Goal: Information Seeking & Learning: Check status

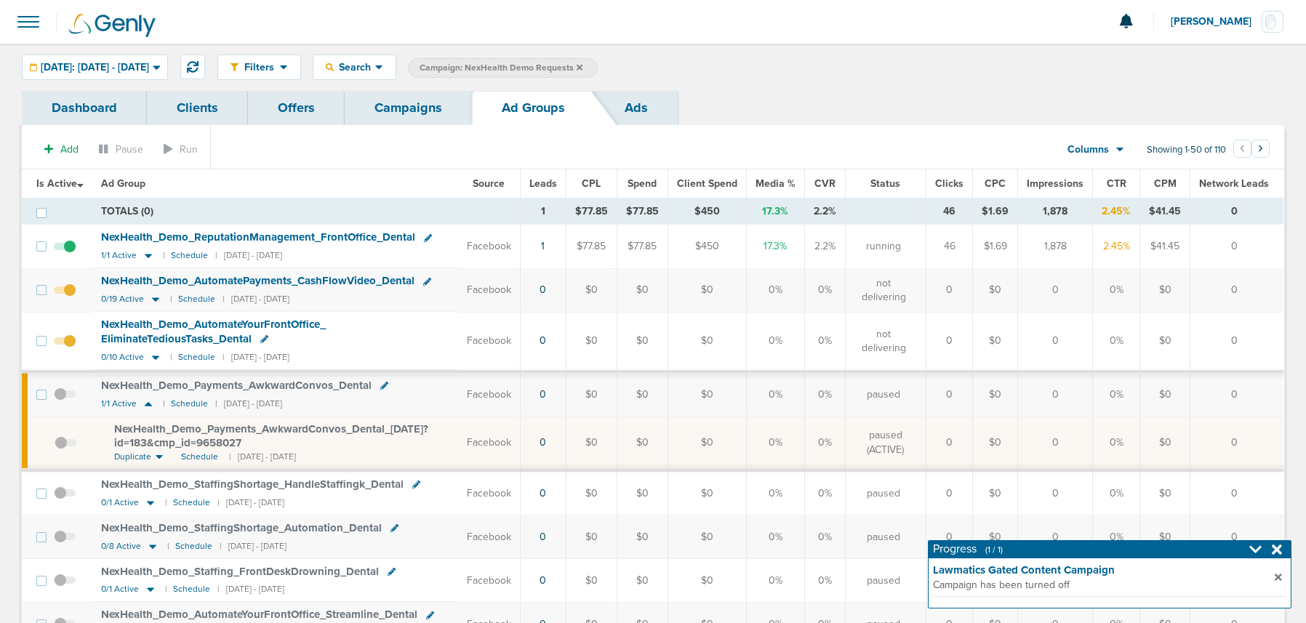
scroll to position [7, 0]
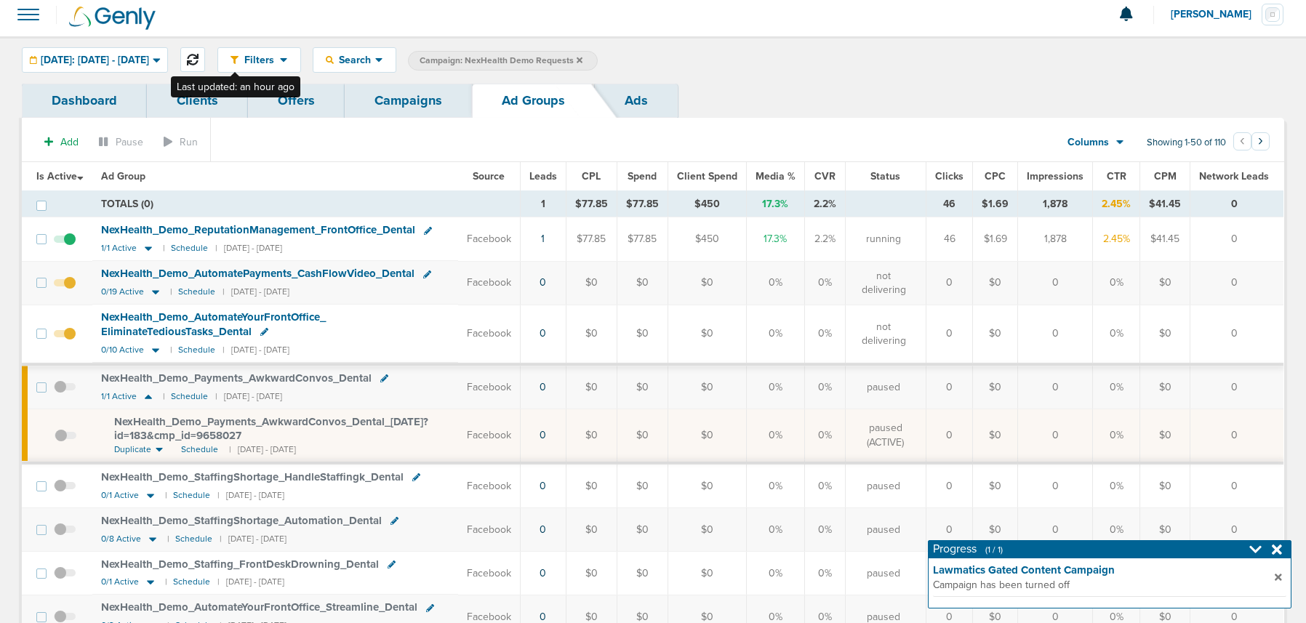
click at [199, 62] on icon at bounding box center [193, 60] width 12 height 12
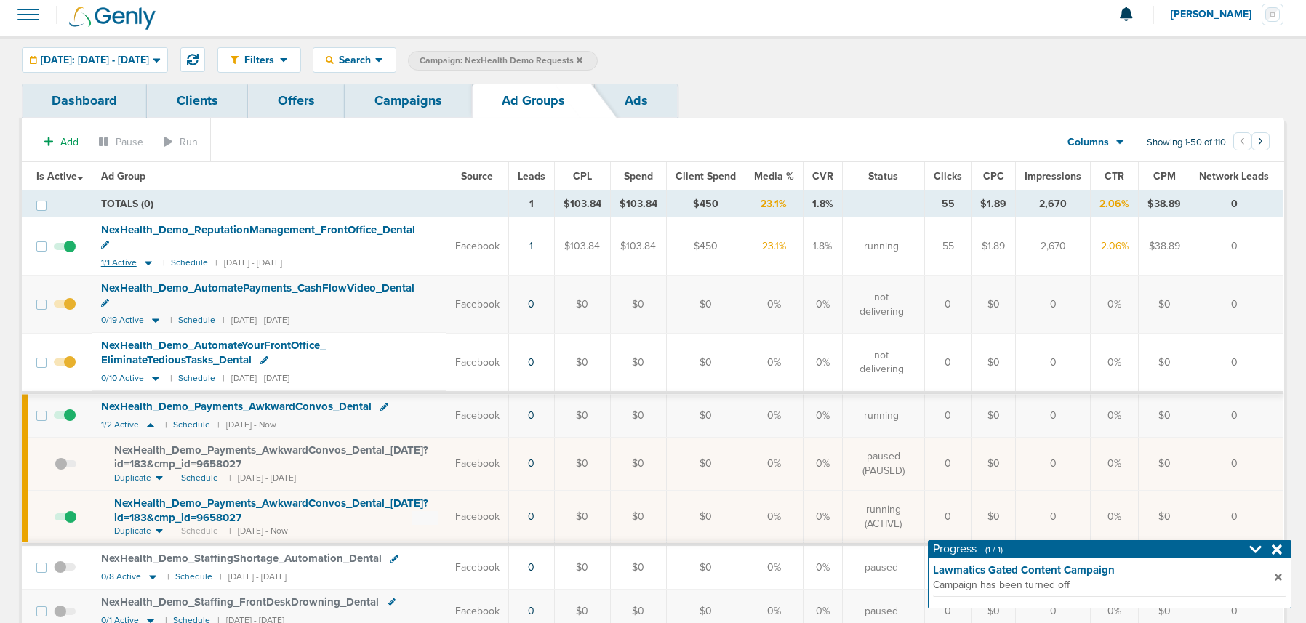
click at [147, 261] on icon at bounding box center [148, 263] width 7 height 4
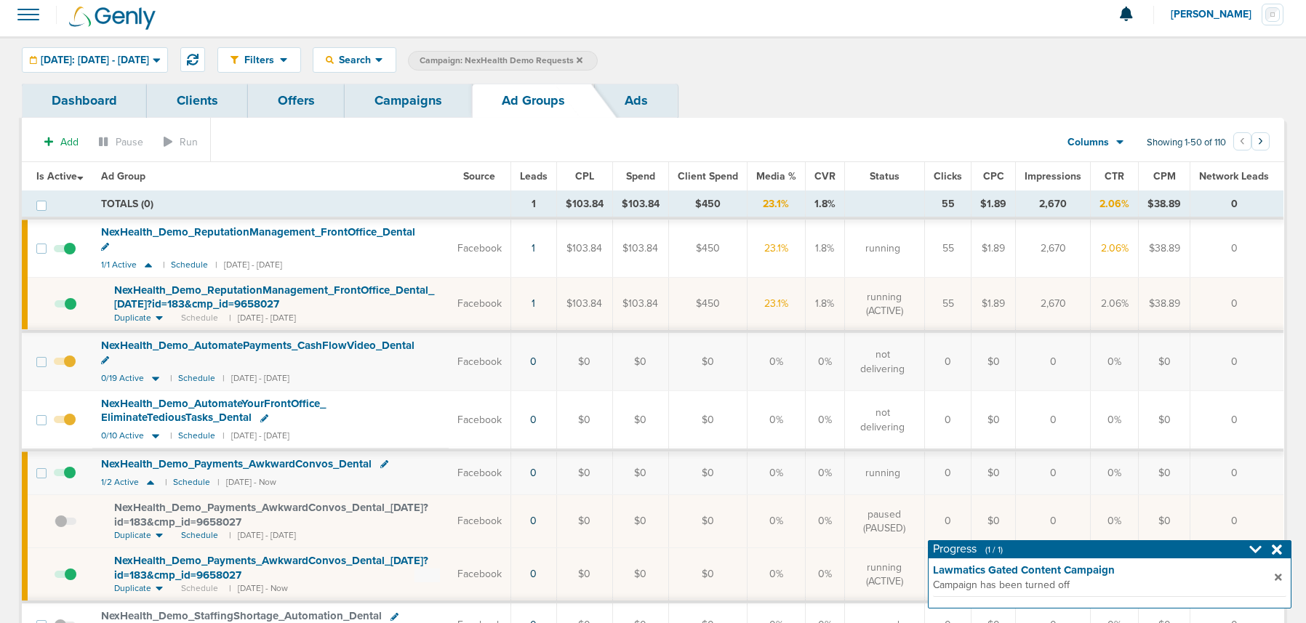
click at [172, 284] on span "NexHealth_ Demo_ ReputationManagement_ FrontOffice_ Dental_ [DATE]?id=183&cmp_ …" at bounding box center [274, 298] width 320 height 28
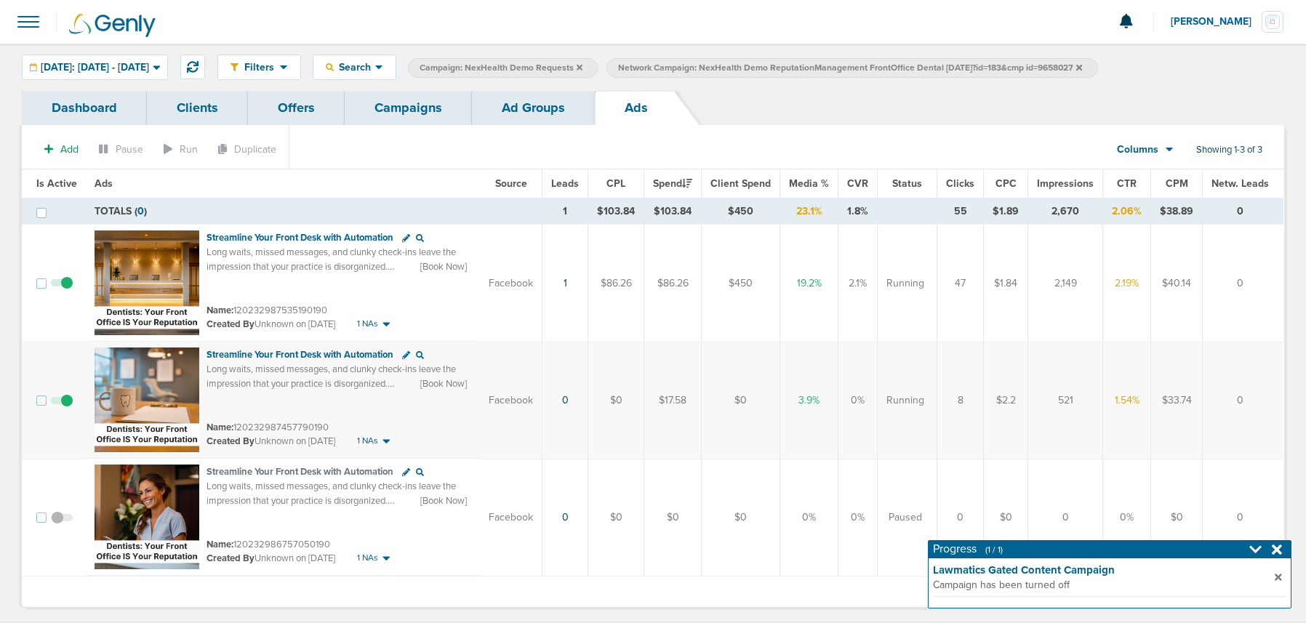
click at [505, 106] on link "Ad Groups" at bounding box center [533, 108] width 123 height 34
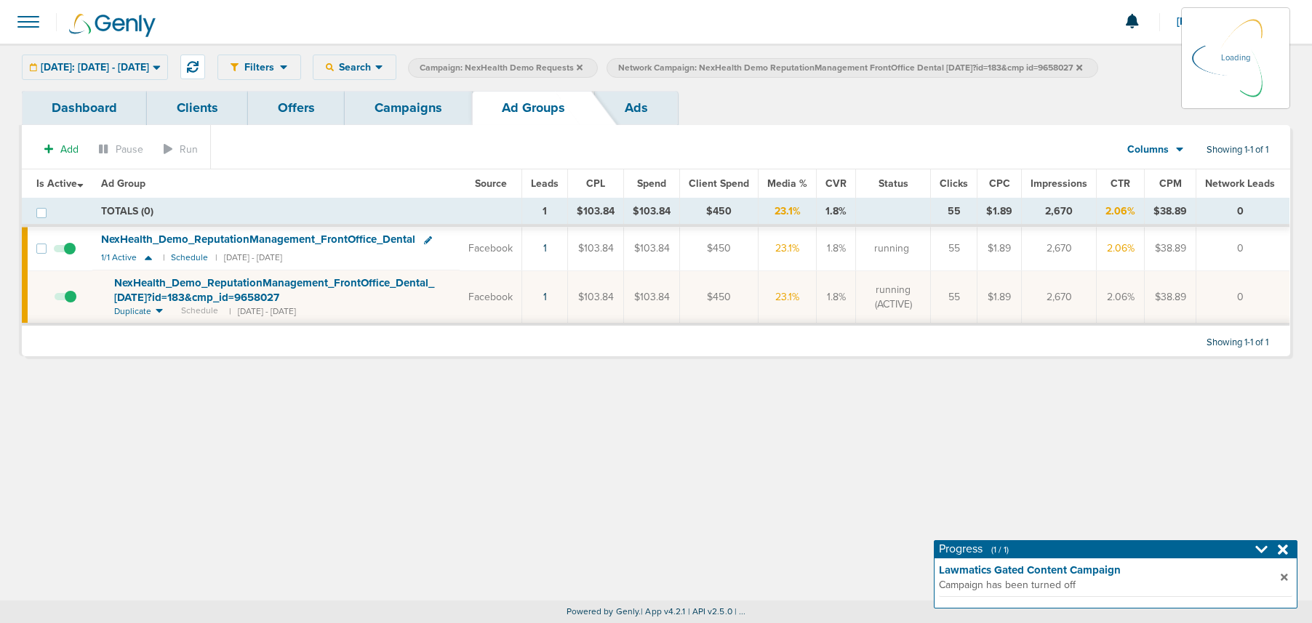
click at [393, 105] on link "Campaigns" at bounding box center [408, 108] width 127 height 34
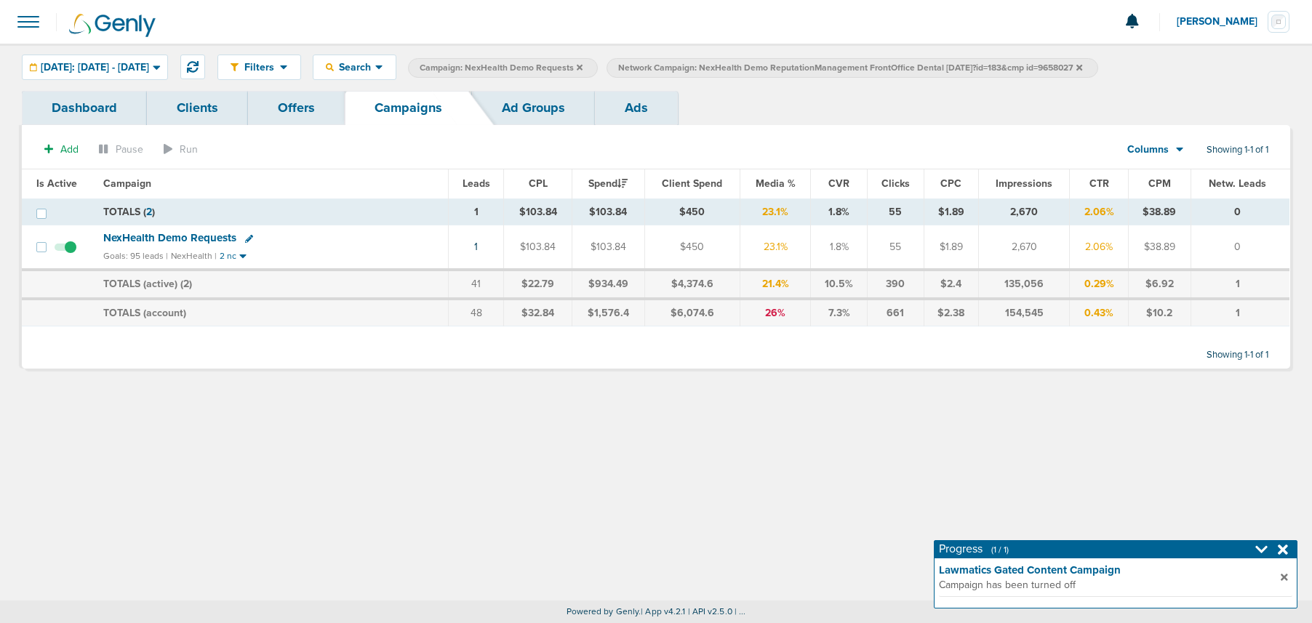
click at [1082, 66] on icon at bounding box center [1079, 67] width 6 height 9
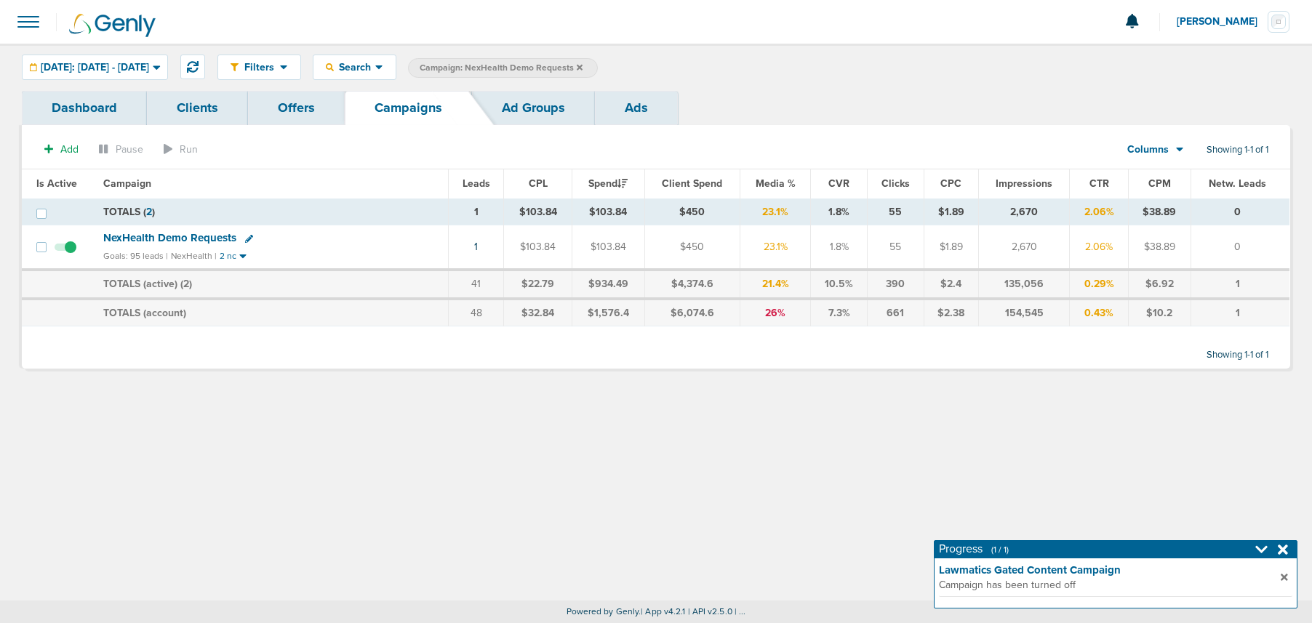
click at [175, 238] on span "NexHealth Demo Requests" at bounding box center [169, 237] width 133 height 13
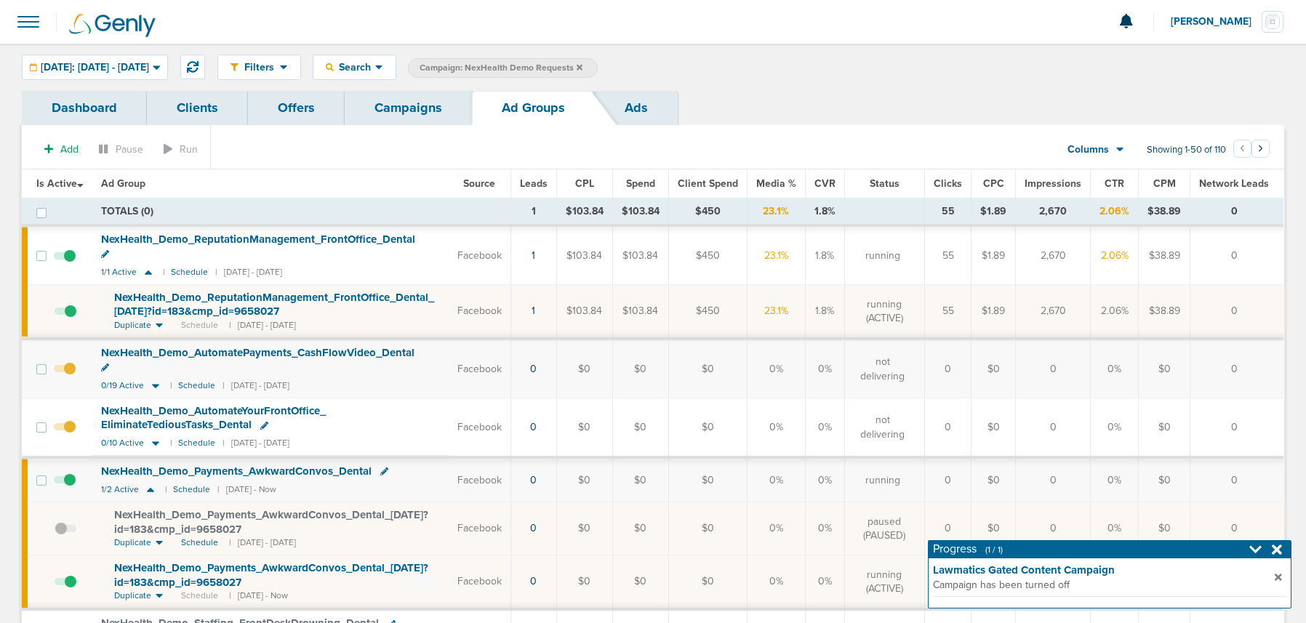
click at [414, 104] on link "Campaigns" at bounding box center [408, 108] width 127 height 34
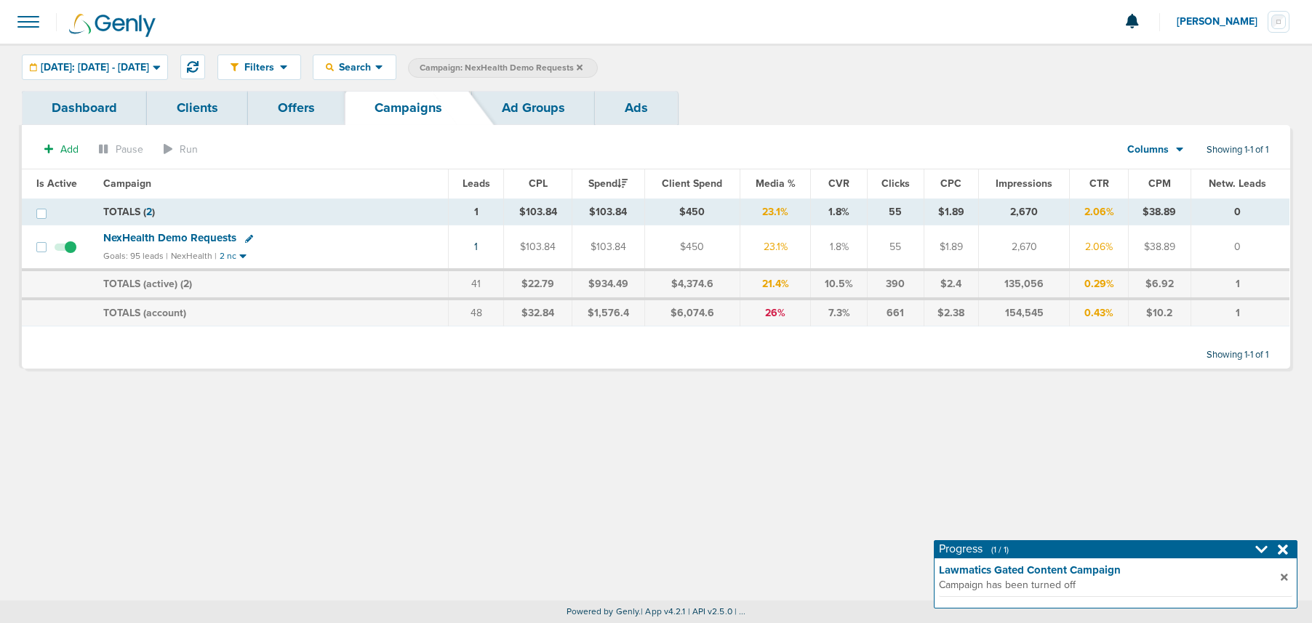
click at [582, 63] on icon at bounding box center [580, 67] width 6 height 9
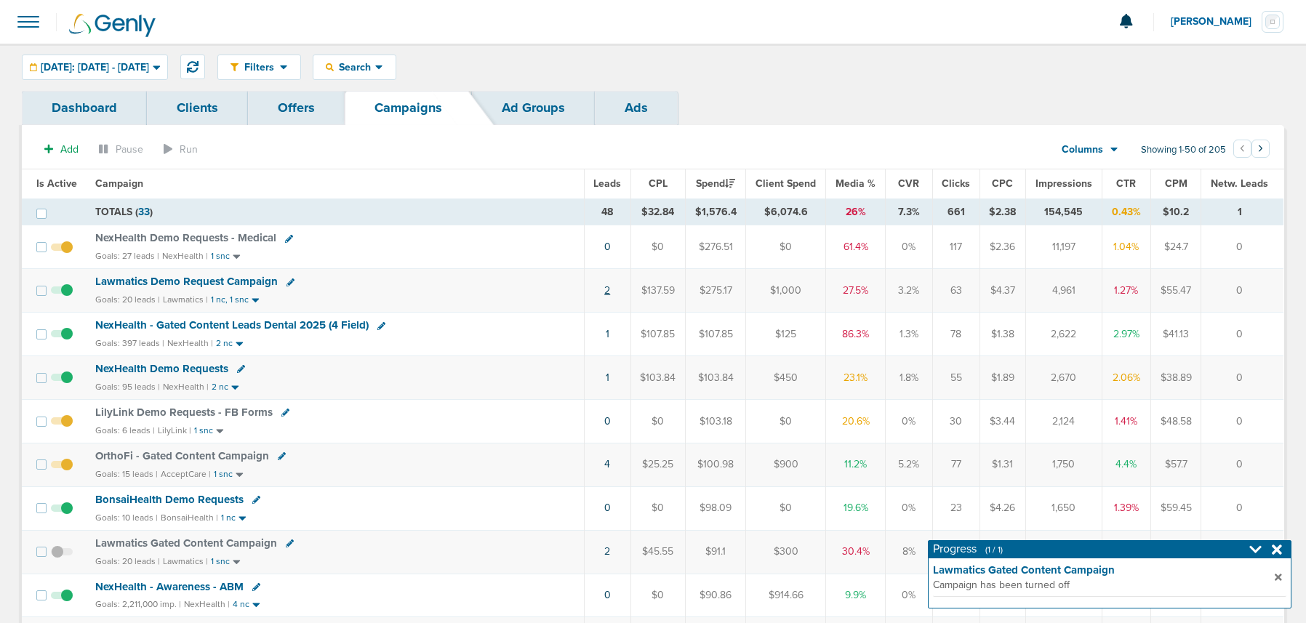
click at [606, 288] on link "2" at bounding box center [607, 290] width 6 height 12
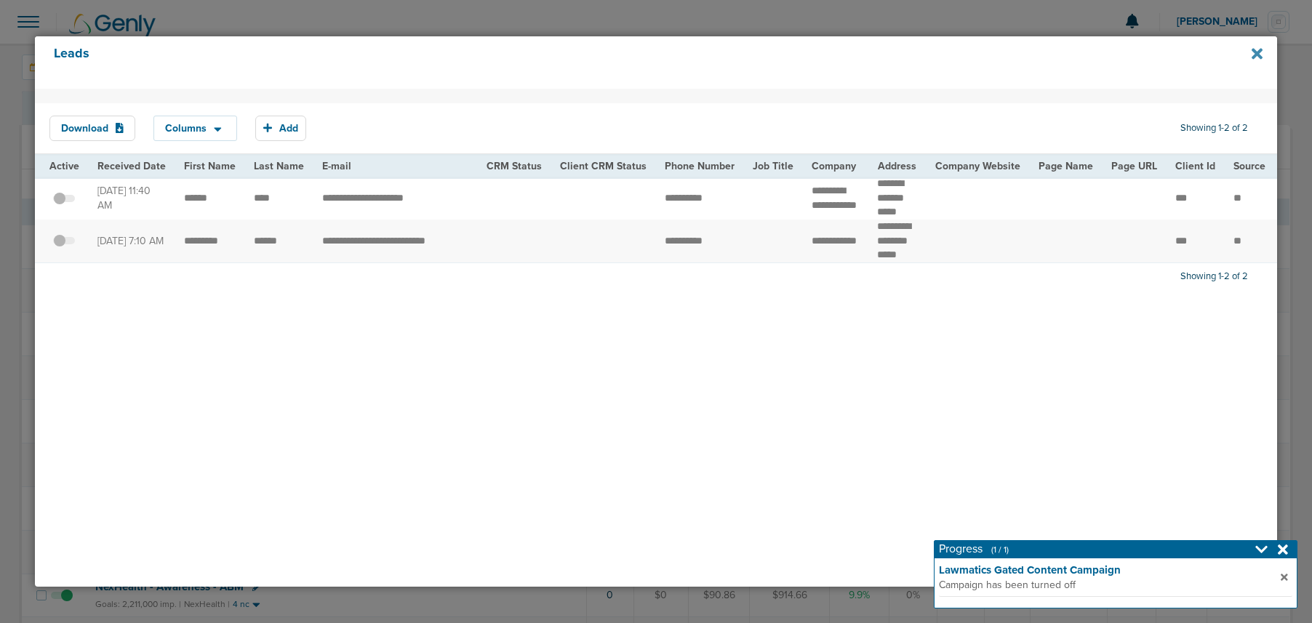
click at [1258, 55] on icon at bounding box center [1256, 53] width 11 height 11
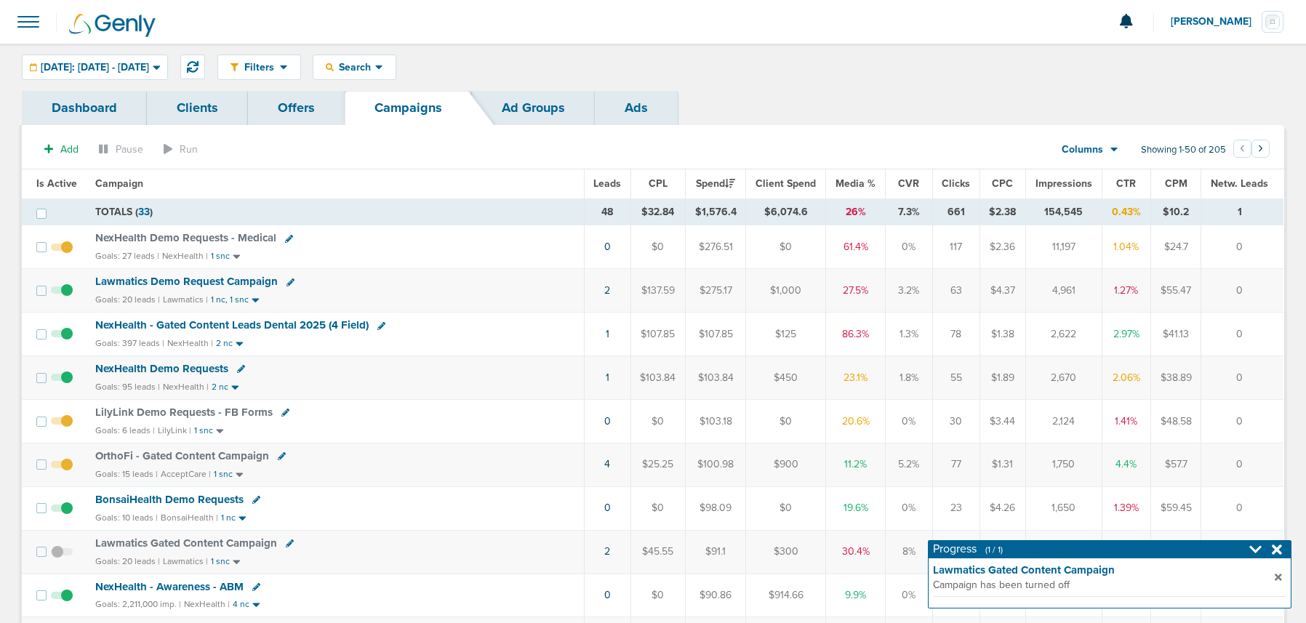
click at [255, 282] on span "Lawmatics Demo Request Campaign" at bounding box center [186, 281] width 183 height 13
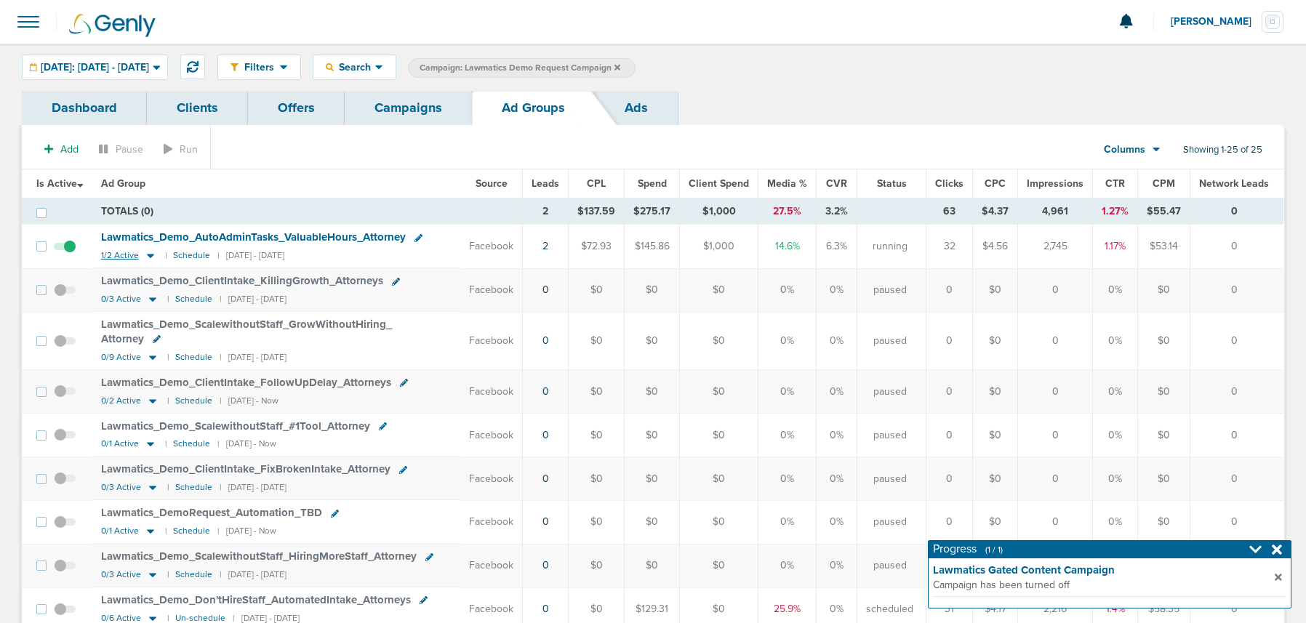
click at [151, 255] on icon at bounding box center [150, 257] width 7 height 4
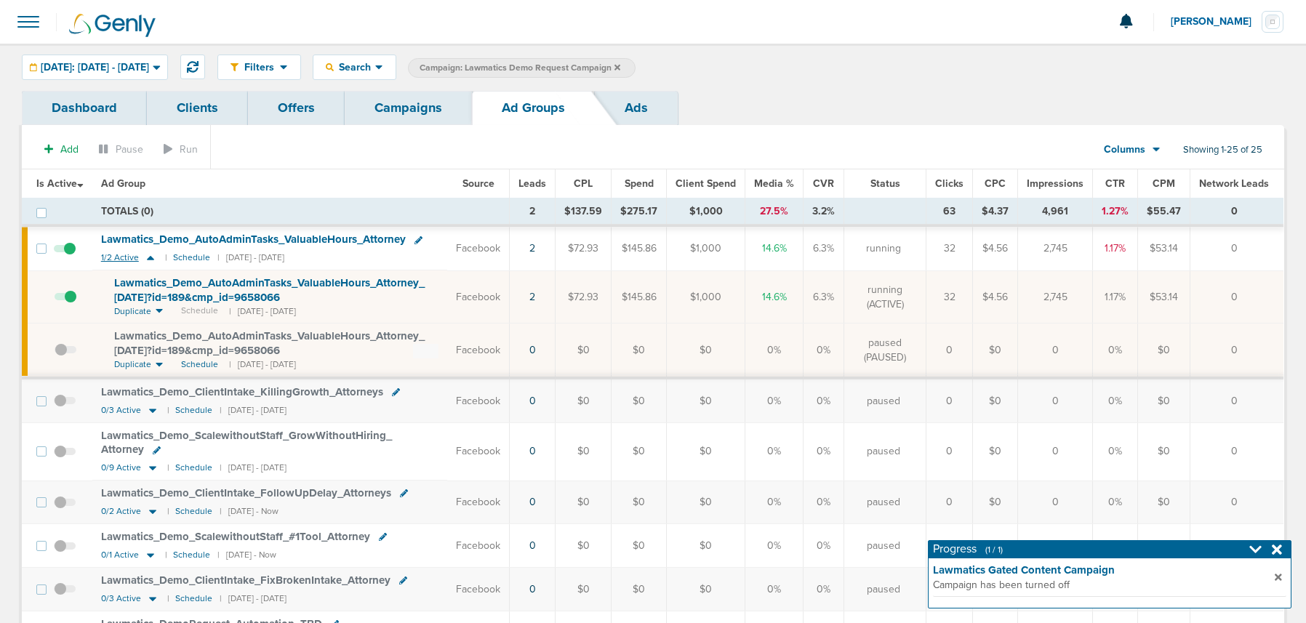
click at [151, 255] on icon at bounding box center [150, 258] width 15 height 12
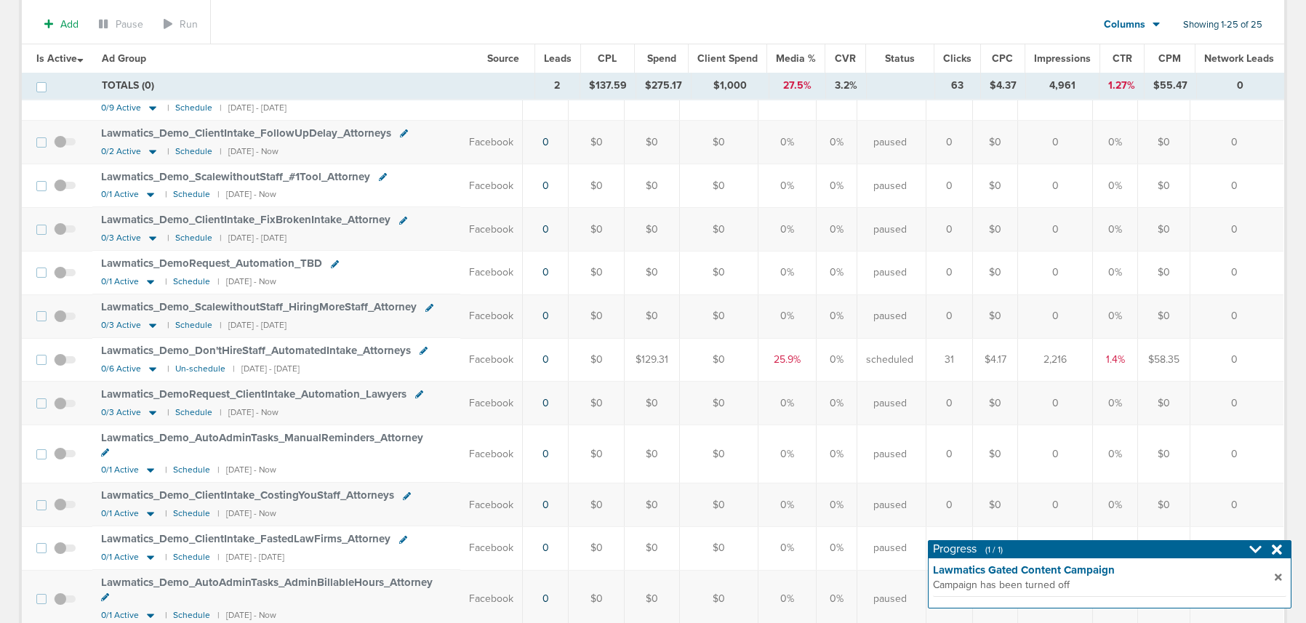
scroll to position [252, 0]
click at [187, 365] on small "Un-schedule" at bounding box center [200, 370] width 50 height 11
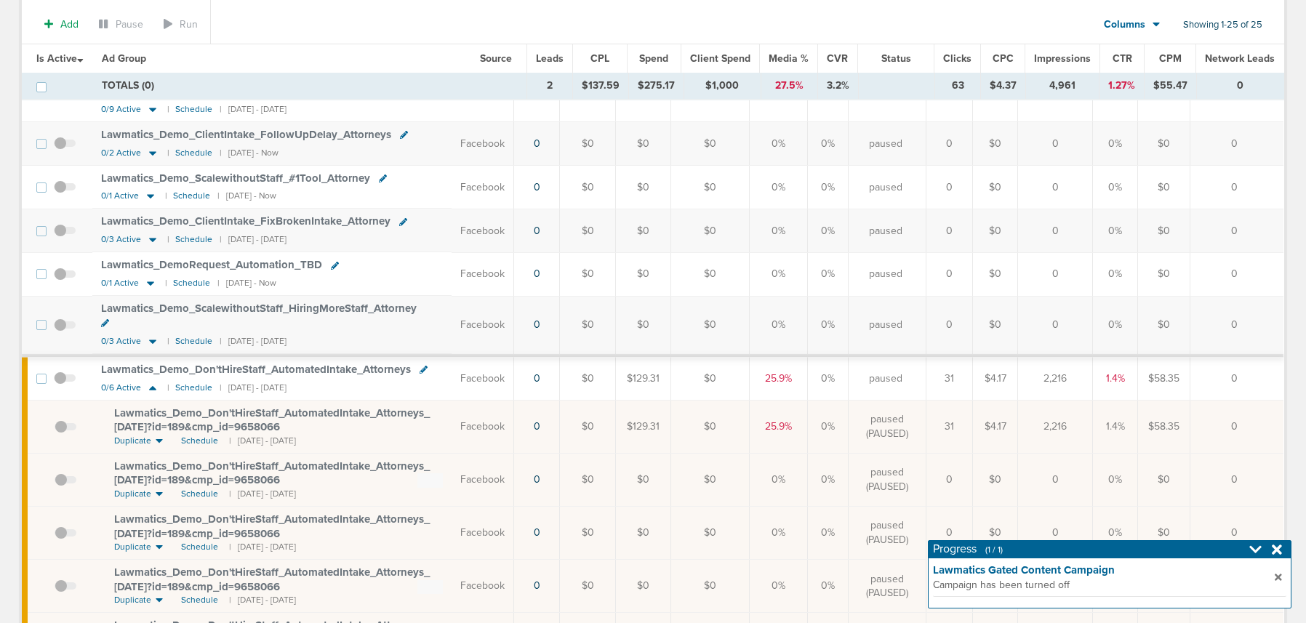
drag, startPoint x: 149, startPoint y: 375, endPoint x: 156, endPoint y: 373, distance: 7.4
click at [149, 386] on icon at bounding box center [152, 388] width 7 height 4
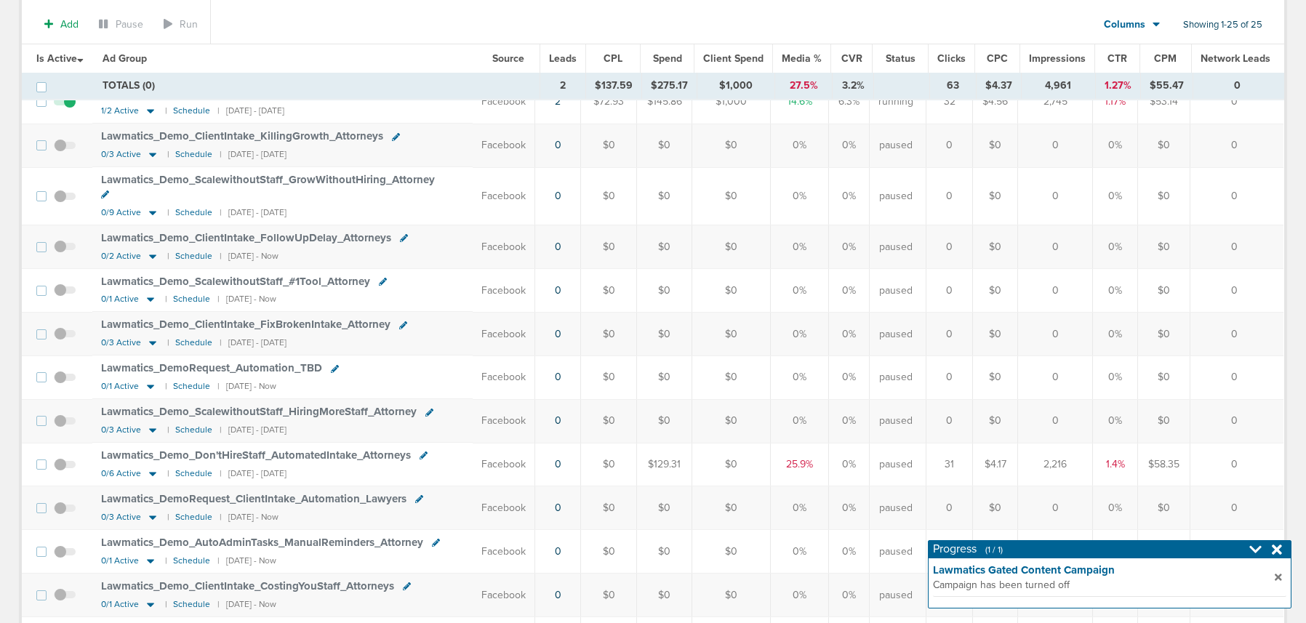
scroll to position [0, 0]
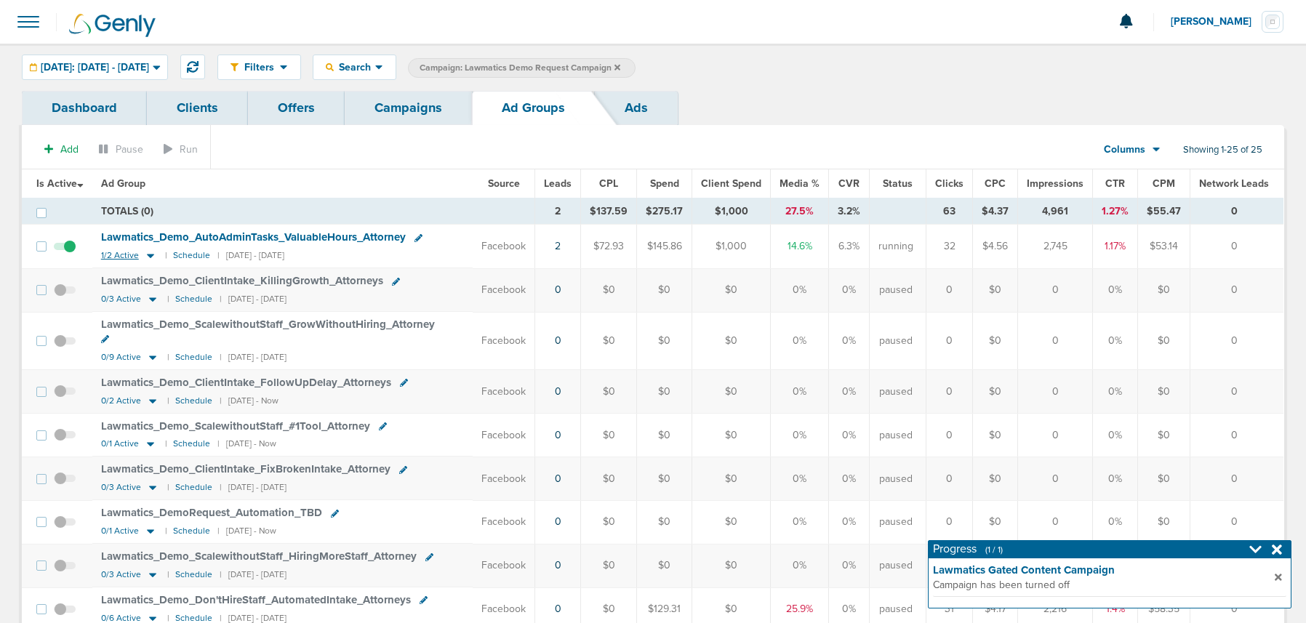
click at [147, 255] on icon at bounding box center [150, 257] width 7 height 4
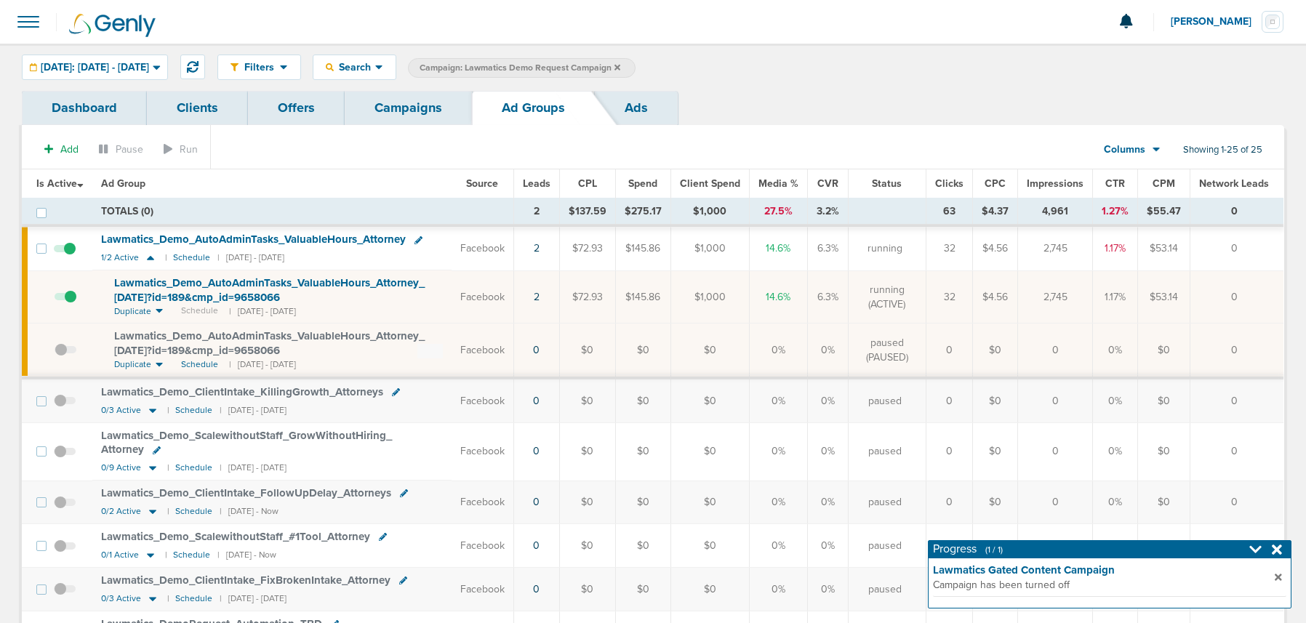
click at [225, 294] on span "Lawmatics_ Demo_ AutoAdminTasks_ ValuableHours_ Attorney_ [DATE]?id=189&cmp_ id…" at bounding box center [269, 290] width 311 height 28
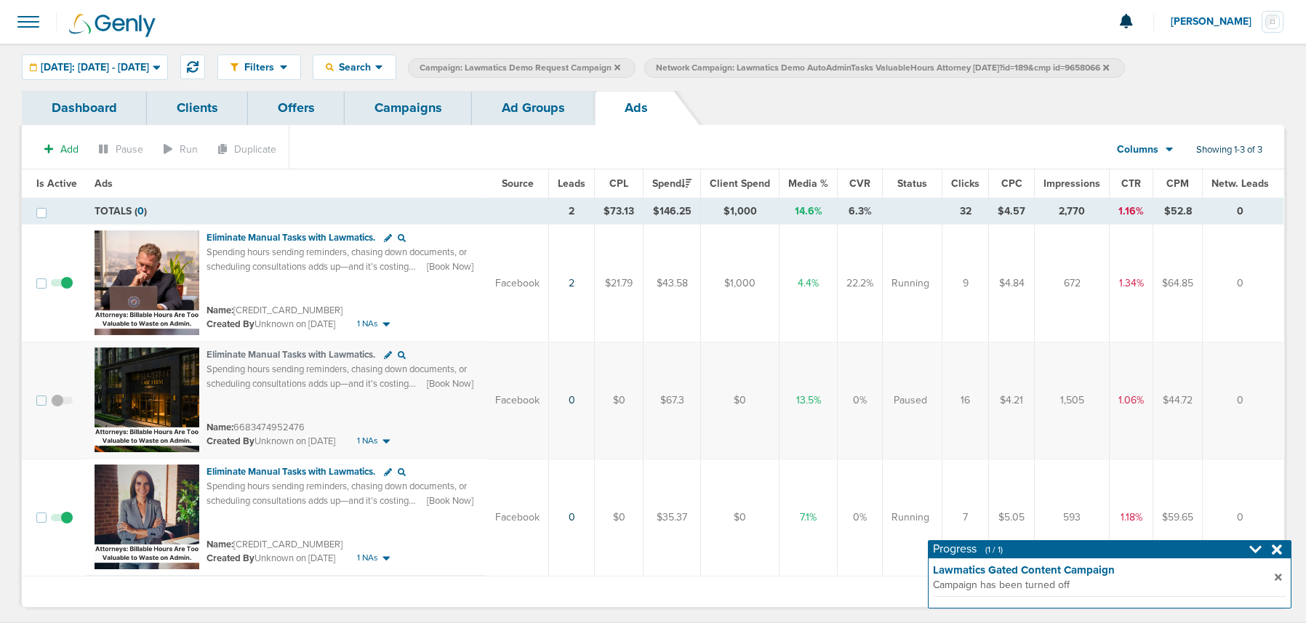
scroll to position [21, 0]
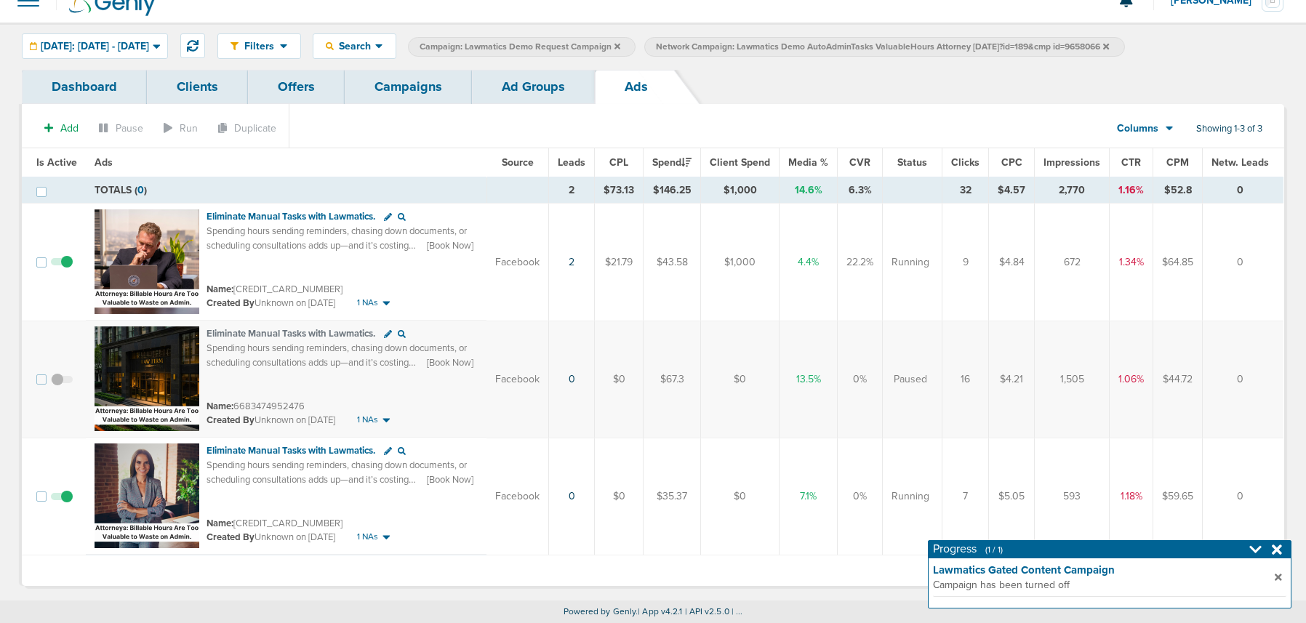
click at [68, 504] on span at bounding box center [62, 504] width 22 height 0
click at [62, 500] on input "checkbox" at bounding box center [62, 500] width 0 height 0
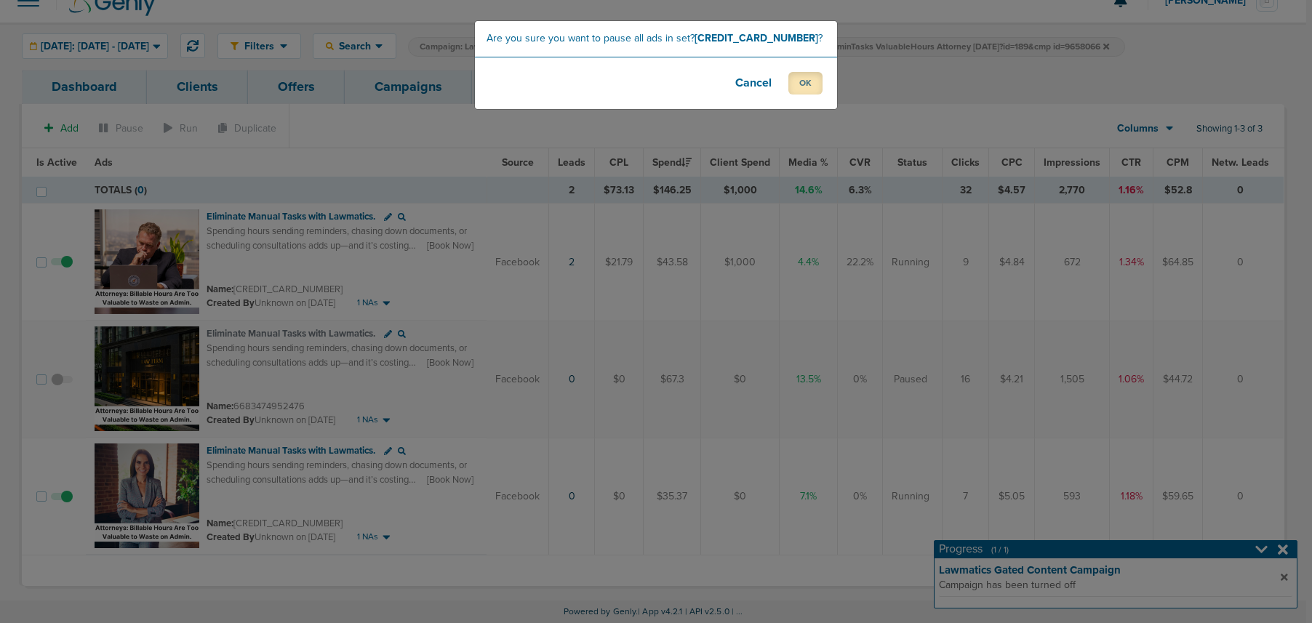
click at [812, 81] on button "OK" at bounding box center [805, 83] width 34 height 23
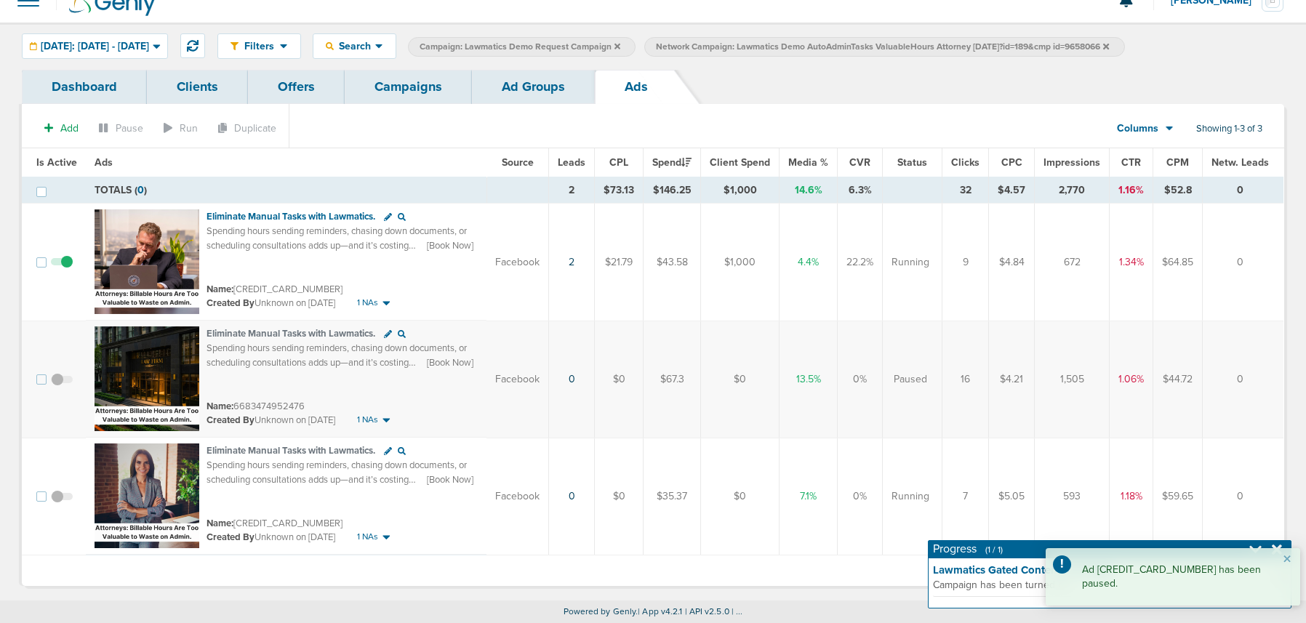
click at [547, 80] on link "Ad Groups" at bounding box center [533, 87] width 123 height 34
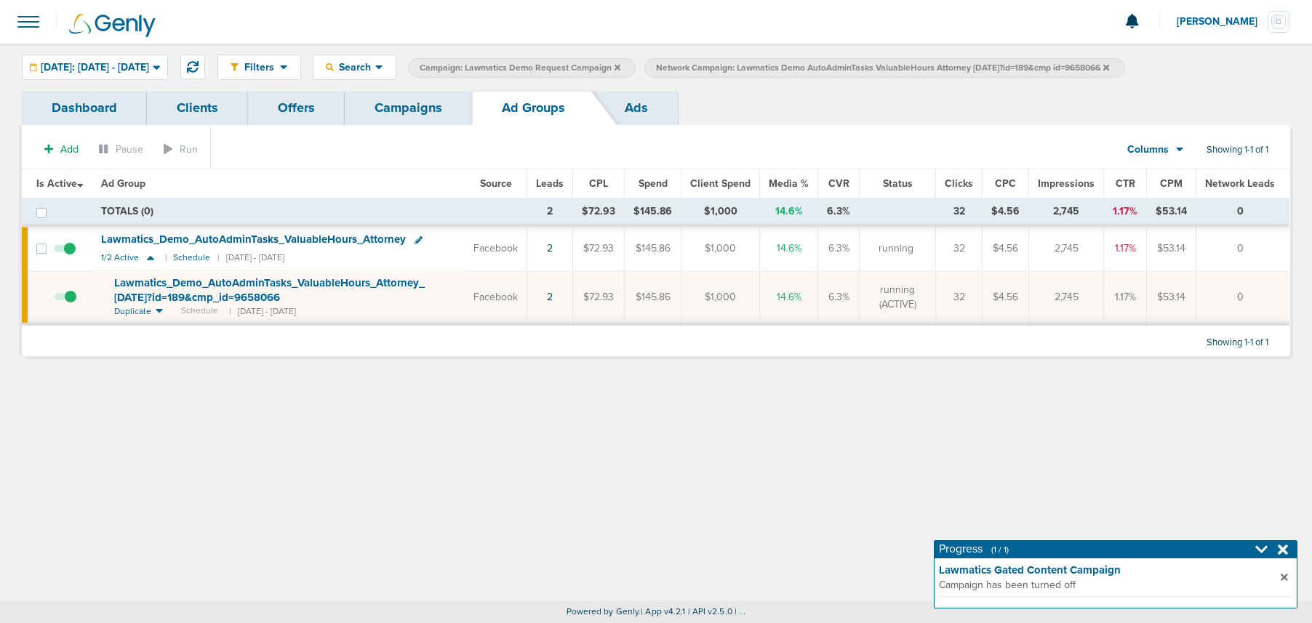
click at [419, 107] on link "Campaigns" at bounding box center [408, 108] width 127 height 34
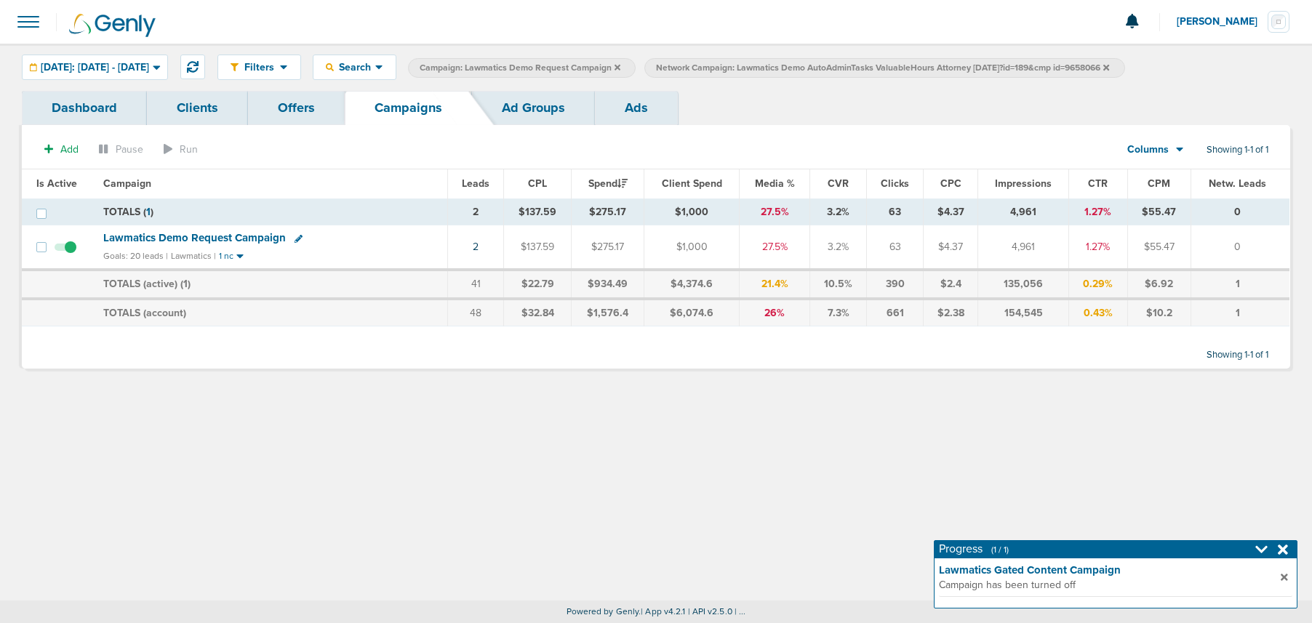
click at [1109, 69] on icon at bounding box center [1106, 67] width 6 height 6
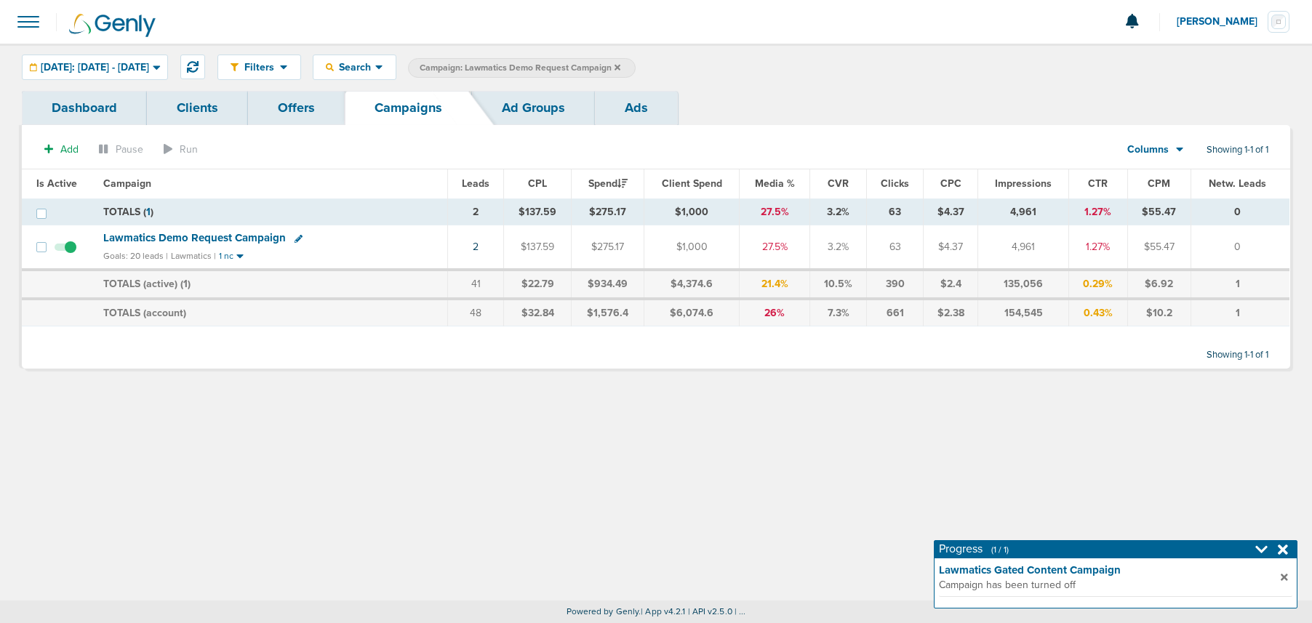
click at [620, 66] on icon at bounding box center [617, 67] width 6 height 6
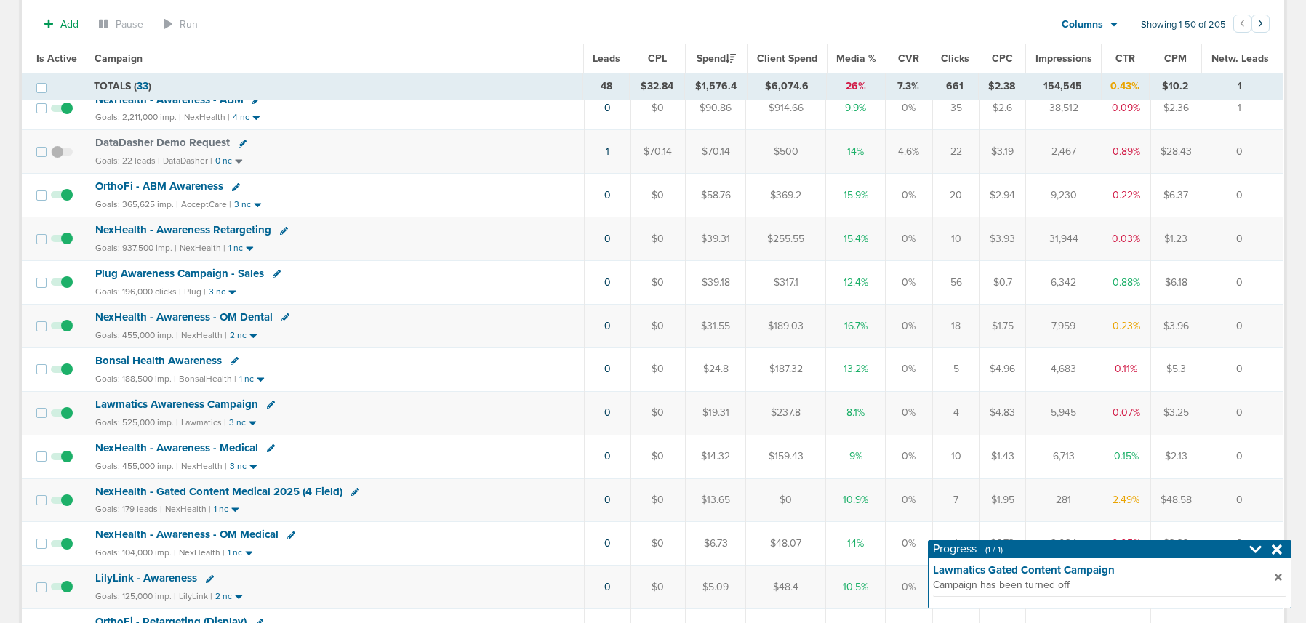
scroll to position [422, 0]
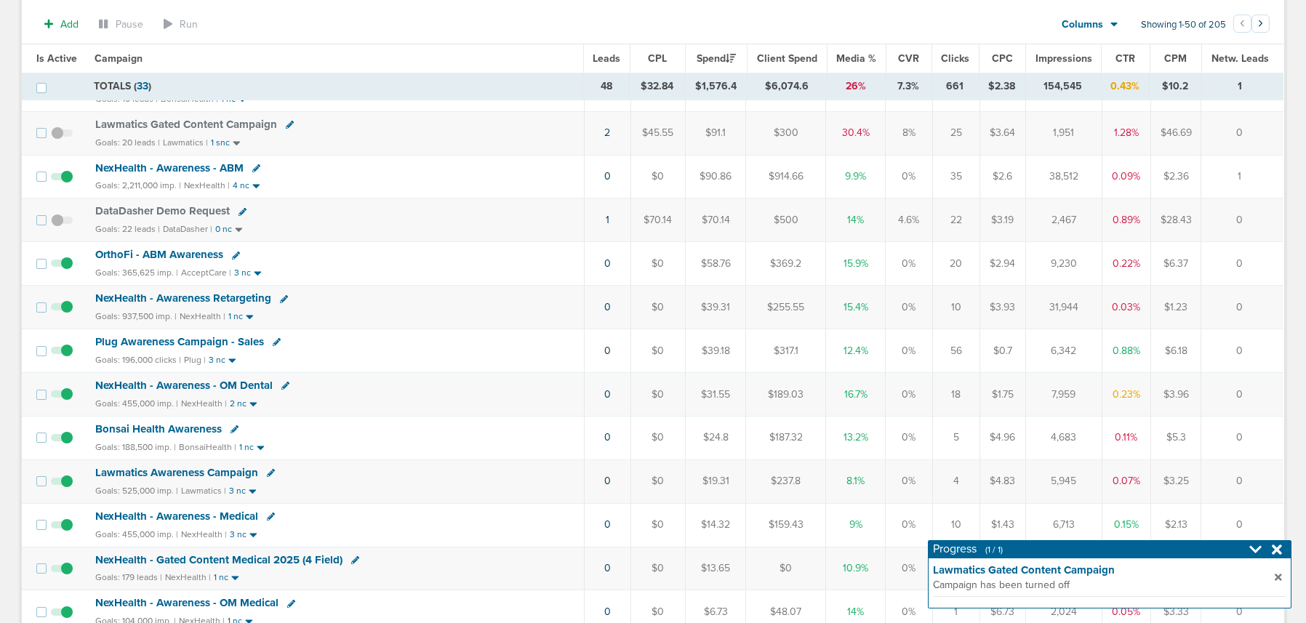
click at [215, 343] on span "Plug Awareness Campaign - Sales" at bounding box center [179, 341] width 169 height 13
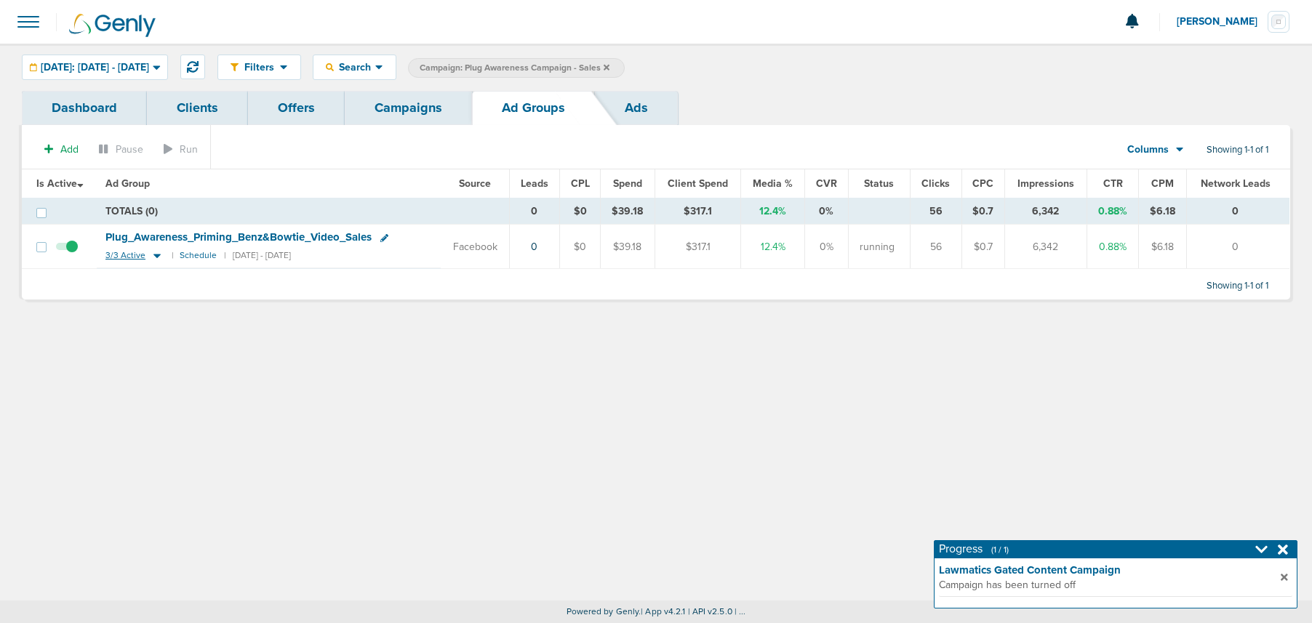
click at [161, 254] on icon at bounding box center [157, 255] width 15 height 12
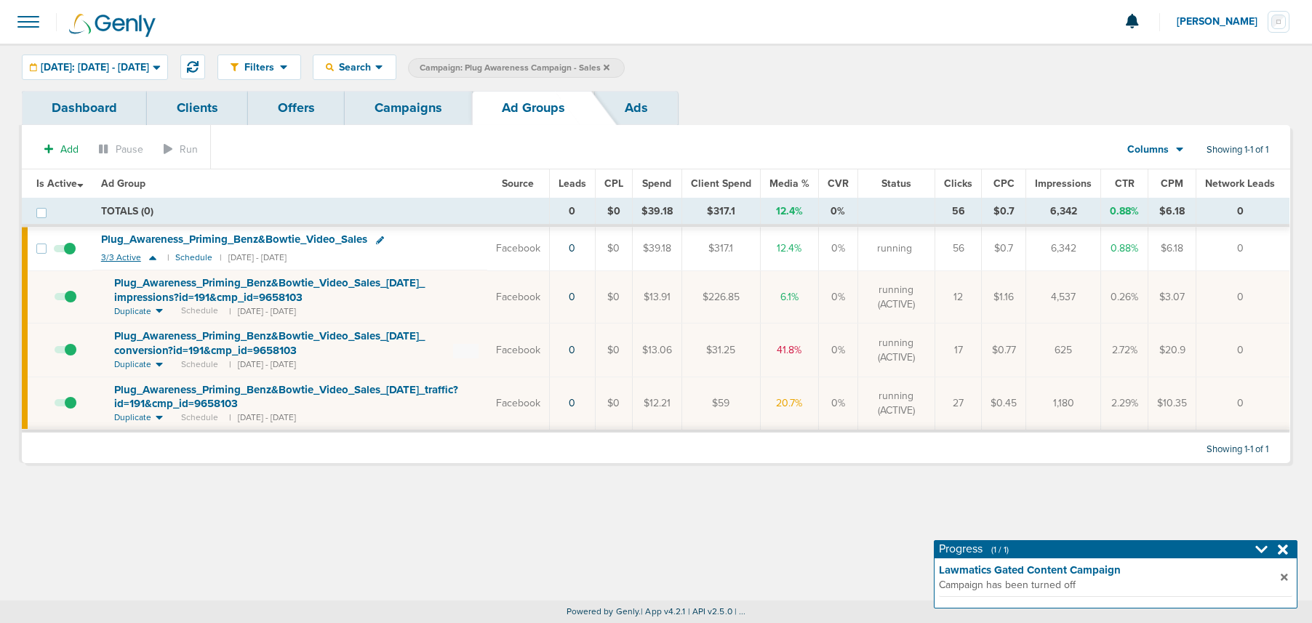
click at [161, 254] on div "3/3 Active | Schedule | [DATE] - [DATE]" at bounding box center [193, 258] width 185 height 12
click at [416, 97] on link "Campaigns" at bounding box center [408, 108] width 127 height 34
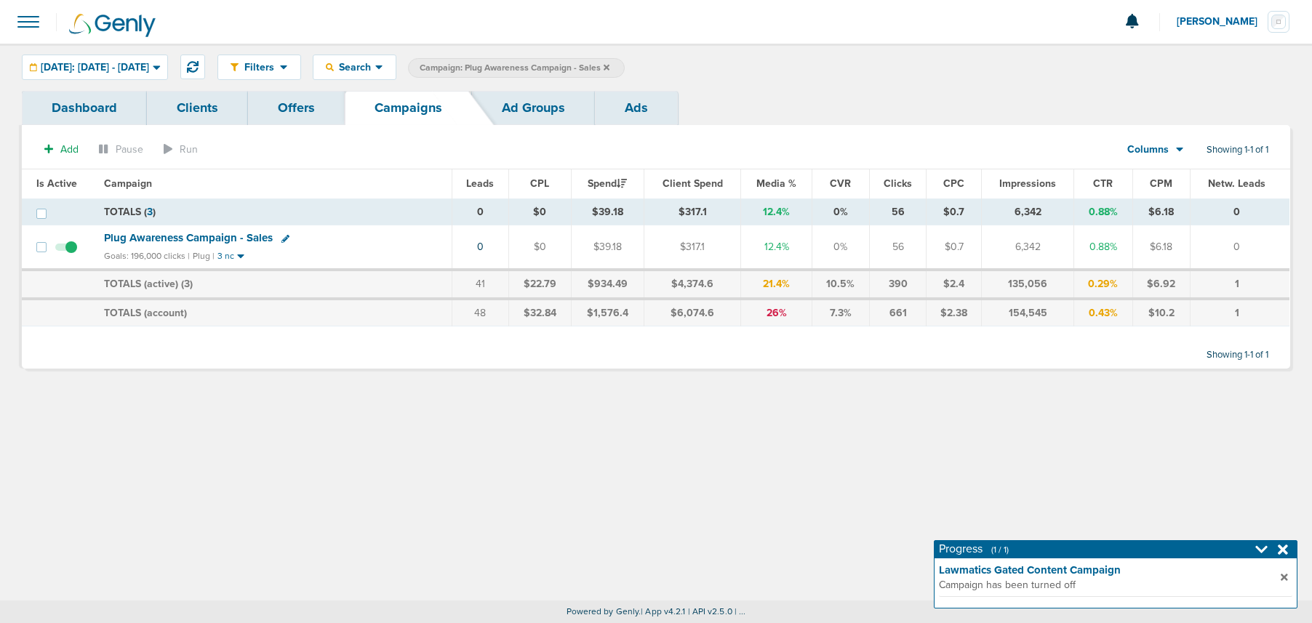
click at [609, 65] on icon at bounding box center [607, 67] width 6 height 6
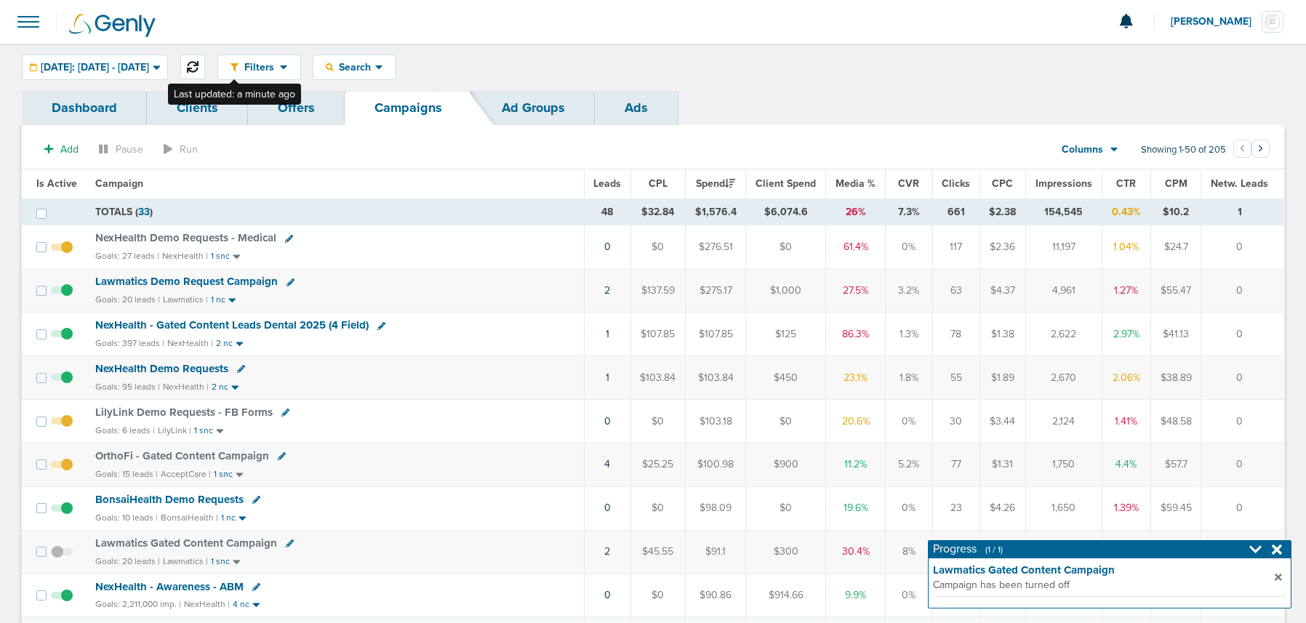
click at [199, 63] on icon at bounding box center [193, 67] width 12 height 12
click at [199, 69] on icon at bounding box center [193, 67] width 12 height 12
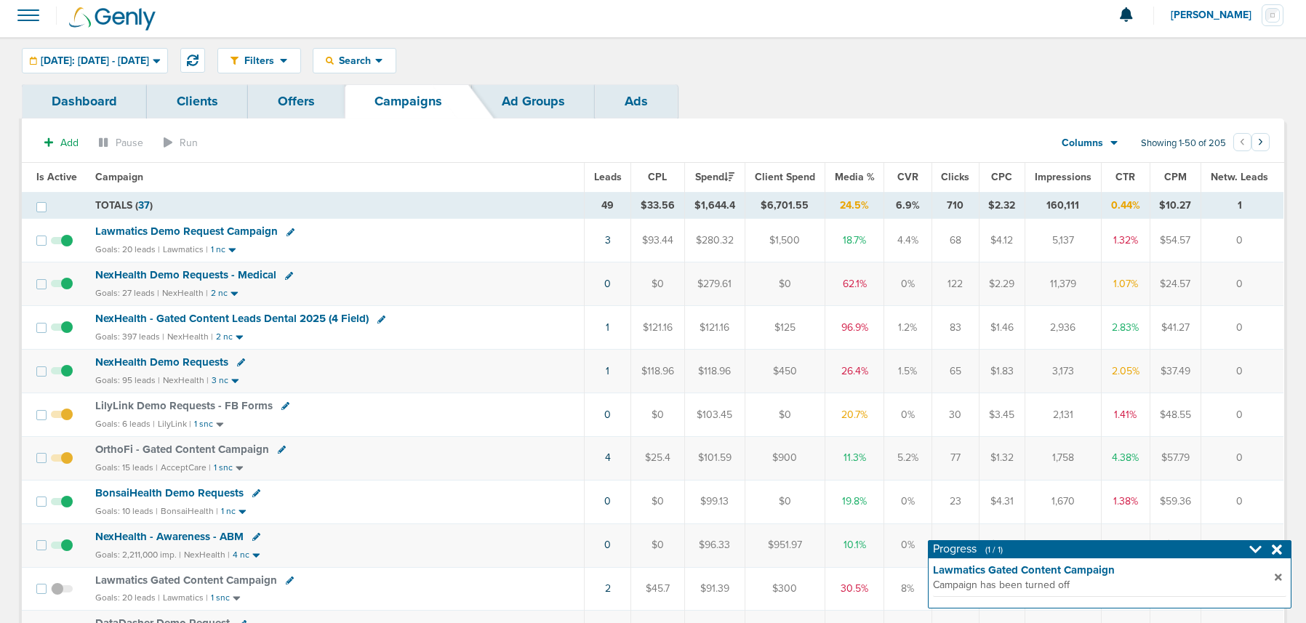
scroll to position [5, 0]
click at [294, 319] on span "NexHealth - Gated Content Leads Dental 2025 (4 Field)" at bounding box center [231, 319] width 273 height 13
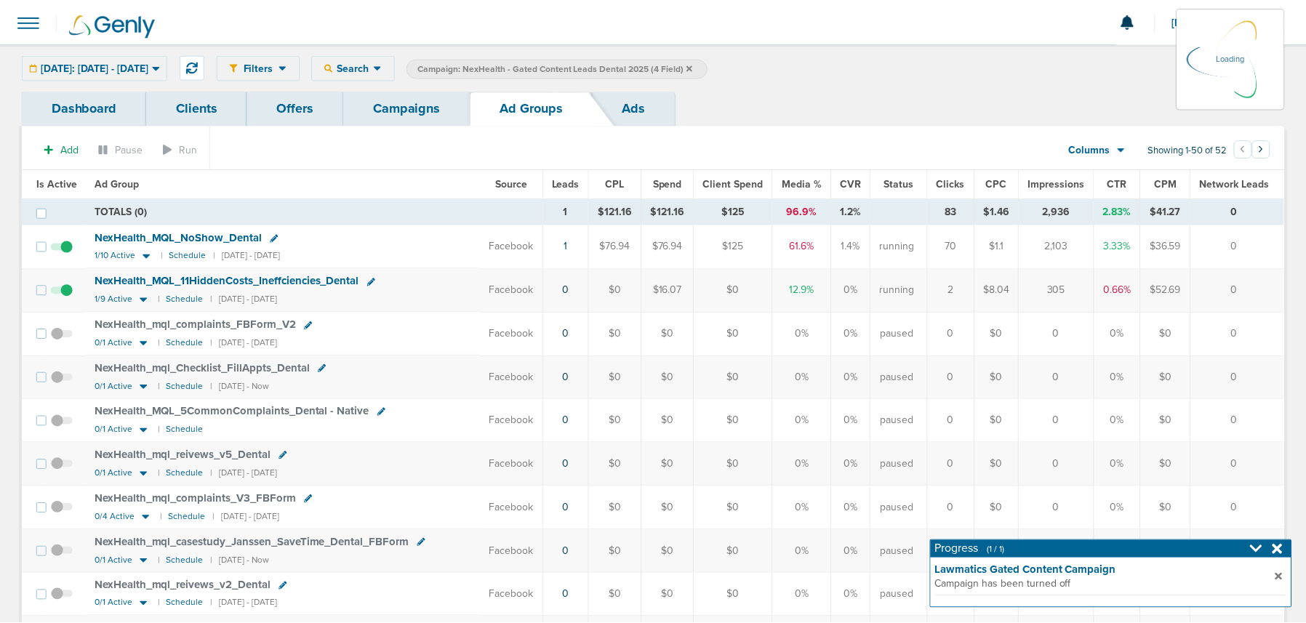
scroll to position [1, 0]
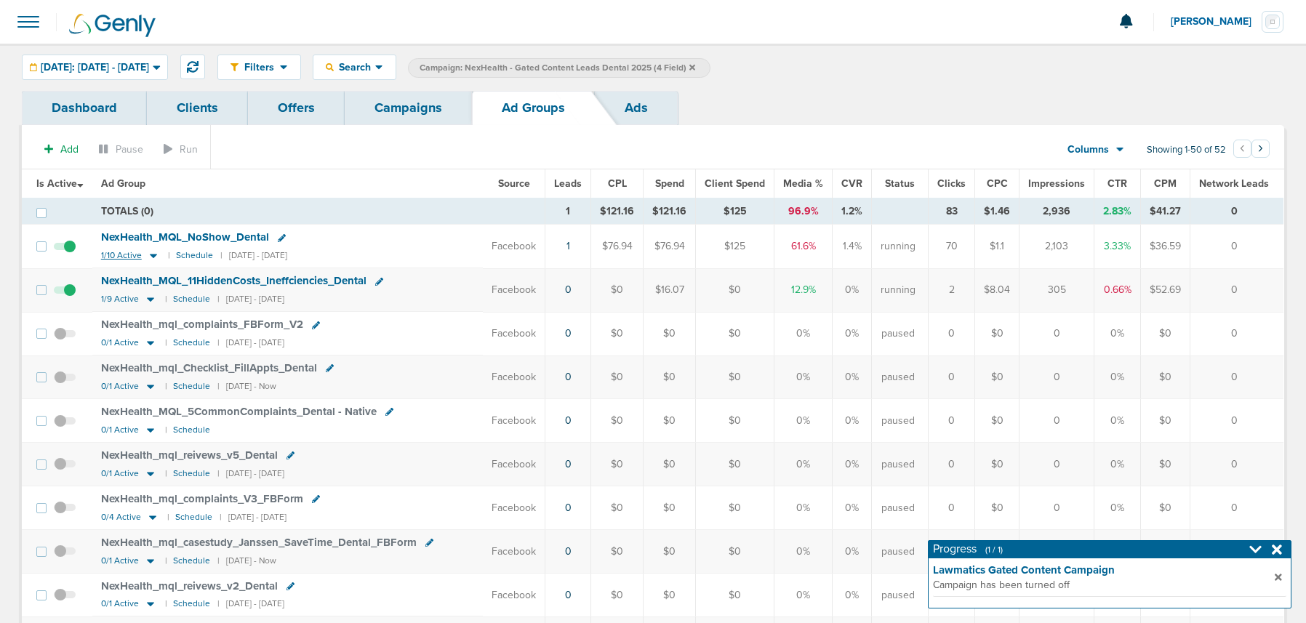
click at [150, 252] on icon at bounding box center [153, 255] width 15 height 12
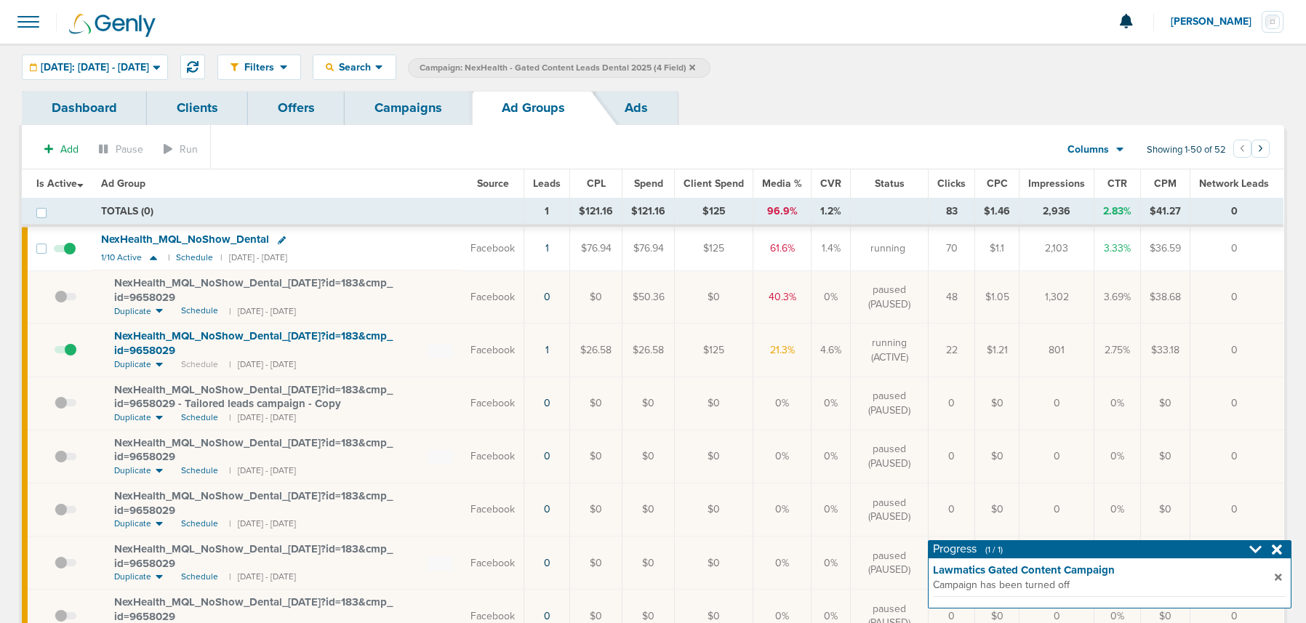
scroll to position [1, 0]
click at [426, 111] on link "Campaigns" at bounding box center [408, 106] width 127 height 34
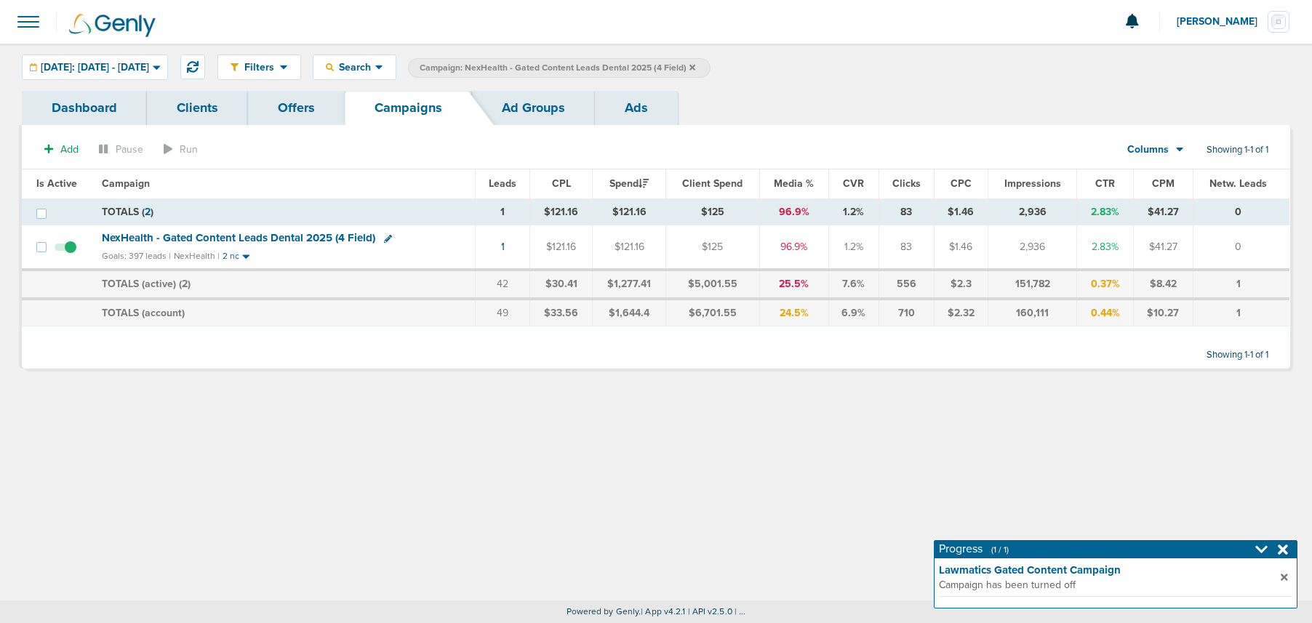
click at [695, 68] on icon at bounding box center [692, 67] width 6 height 6
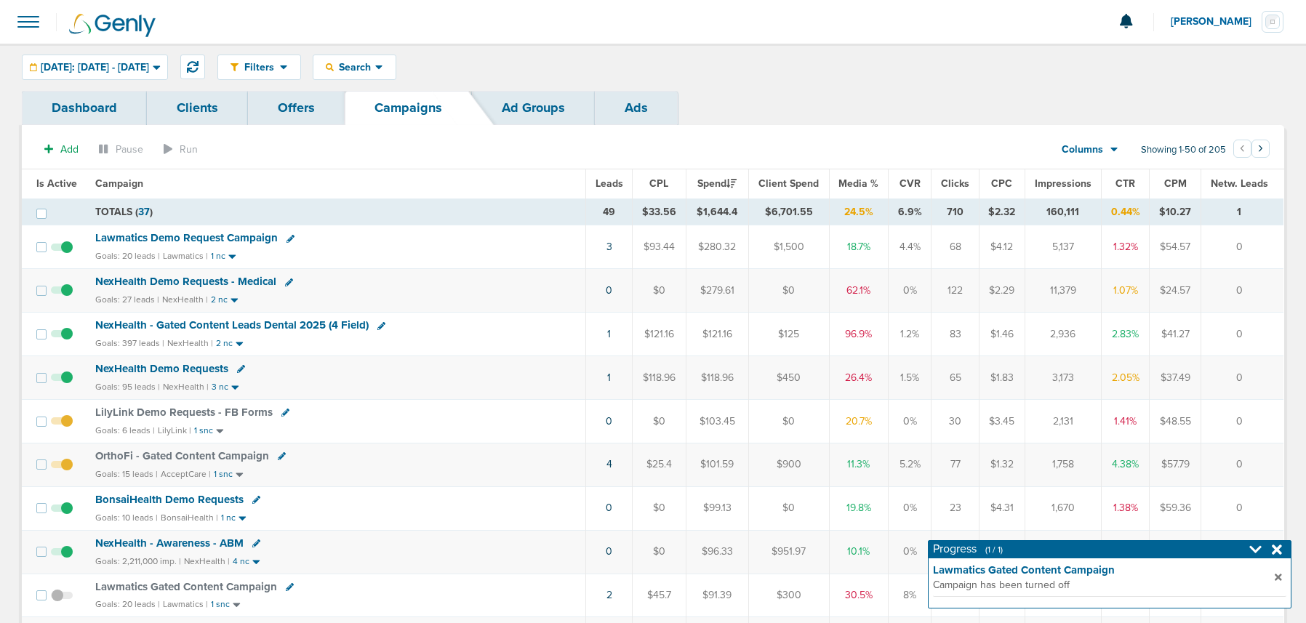
scroll to position [1, 0]
